Goal: Information Seeking & Learning: Learn about a topic

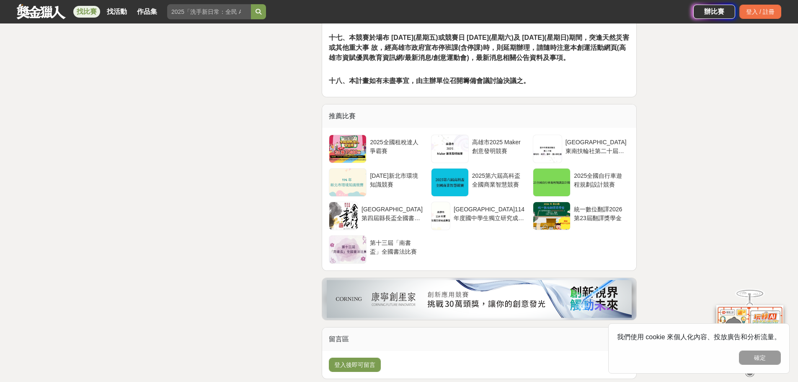
scroll to position [2528, 0]
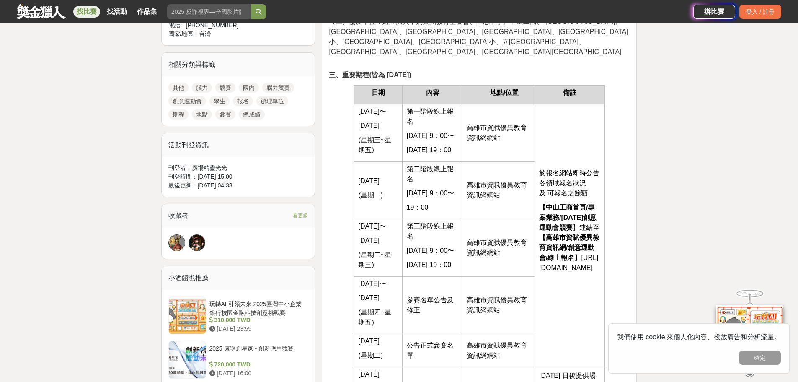
scroll to position [362, 0]
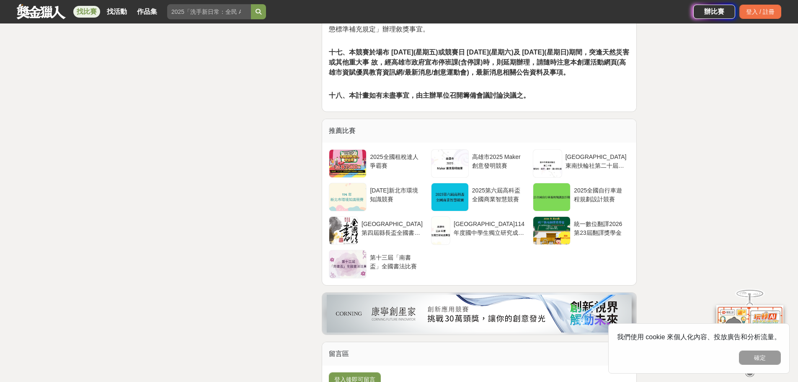
scroll to position [2659, 0]
